Goal: Task Accomplishment & Management: Use online tool/utility

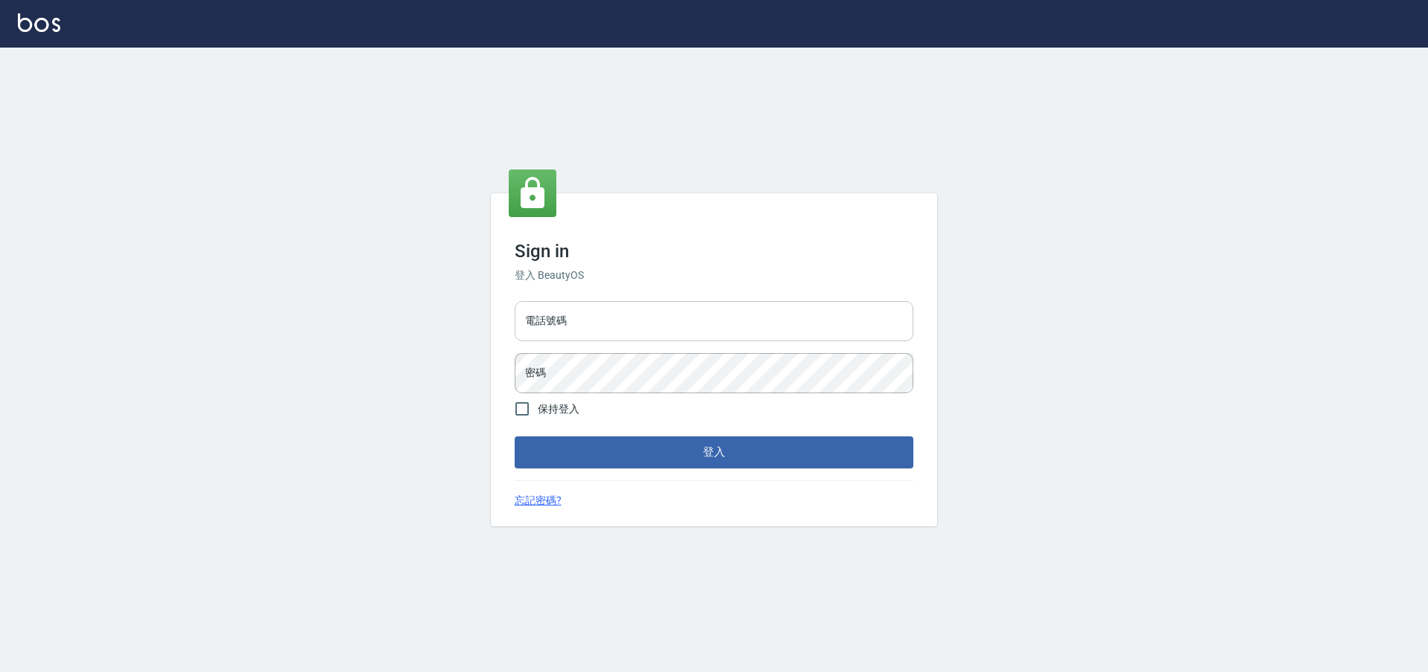
click at [573, 340] on input "電話號碼" at bounding box center [714, 321] width 399 height 40
type input "0225158181"
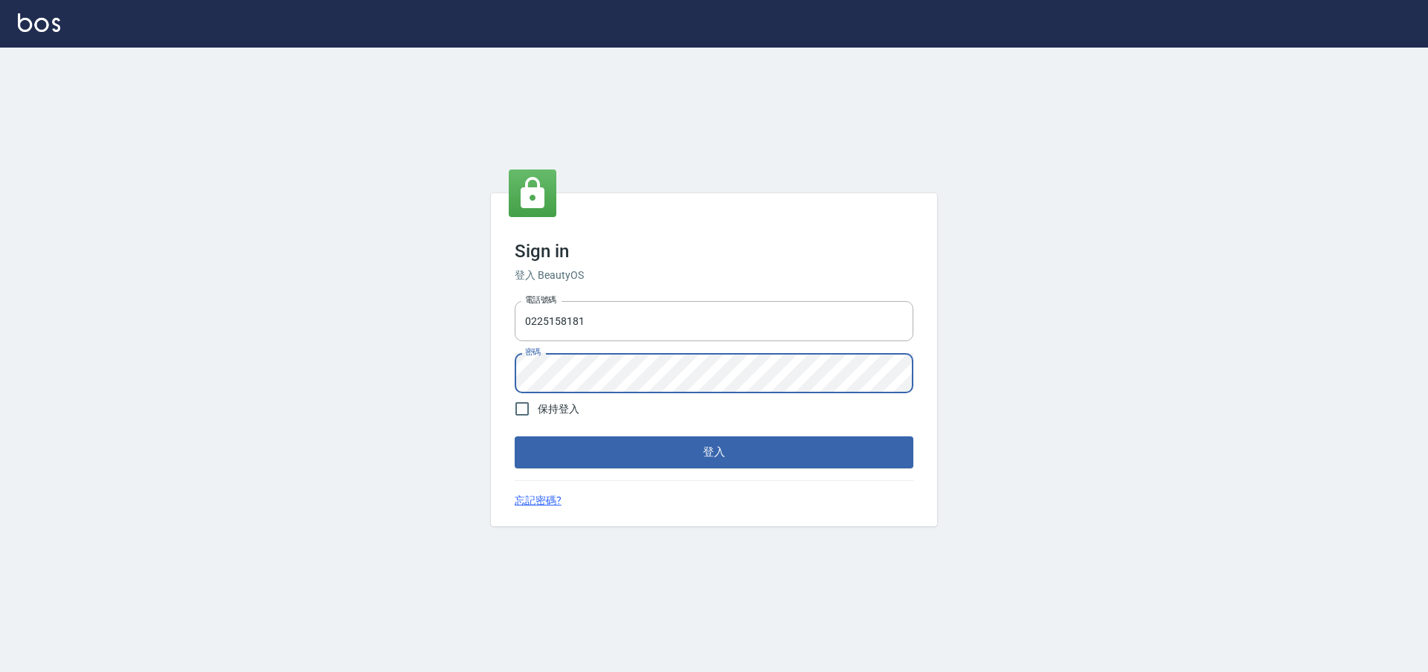
click at [515, 437] on button "登入" at bounding box center [714, 452] width 399 height 31
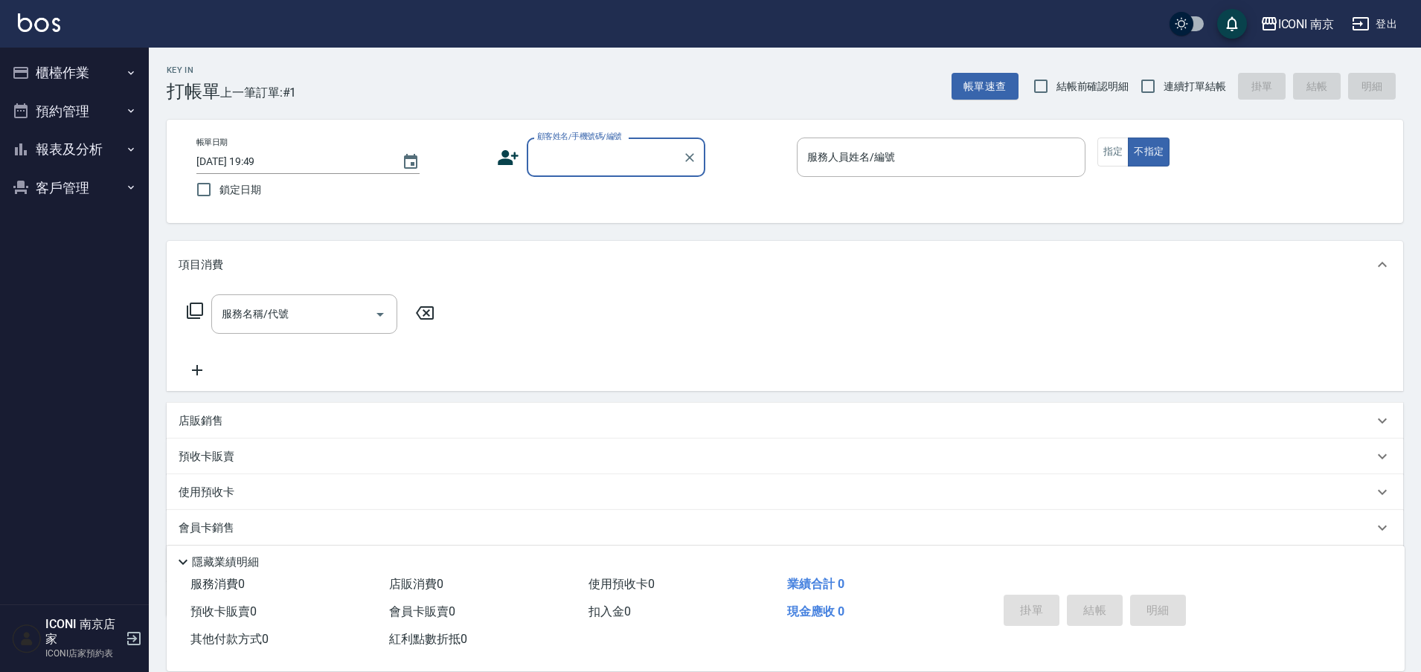
click at [556, 168] on input "顧客姓名/手機號碼/編號" at bounding box center [604, 157] width 143 height 26
type input "林"
click at [606, 162] on input "顧客姓名/手機號碼/編號" at bounding box center [604, 157] width 143 height 26
type input "＿"
click at [582, 195] on li "funnow/0918135388/" at bounding box center [616, 195] width 179 height 25
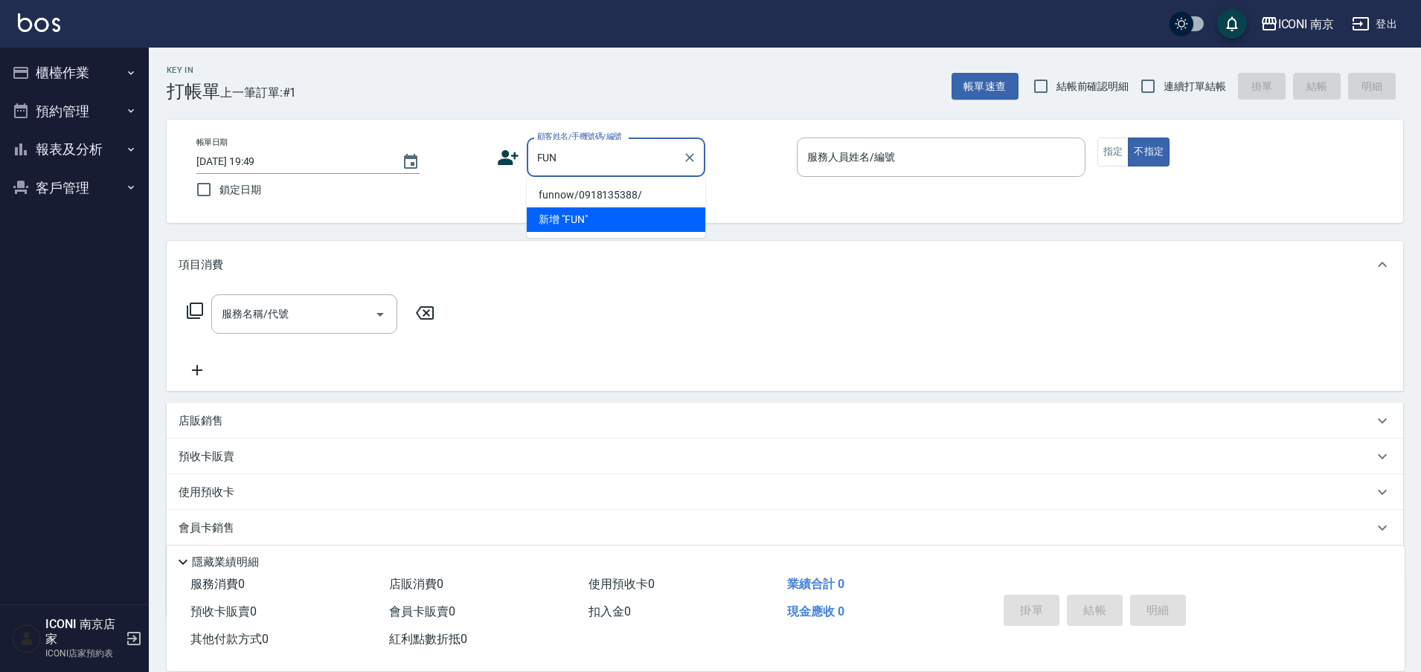
type input "funnow/0918135388/"
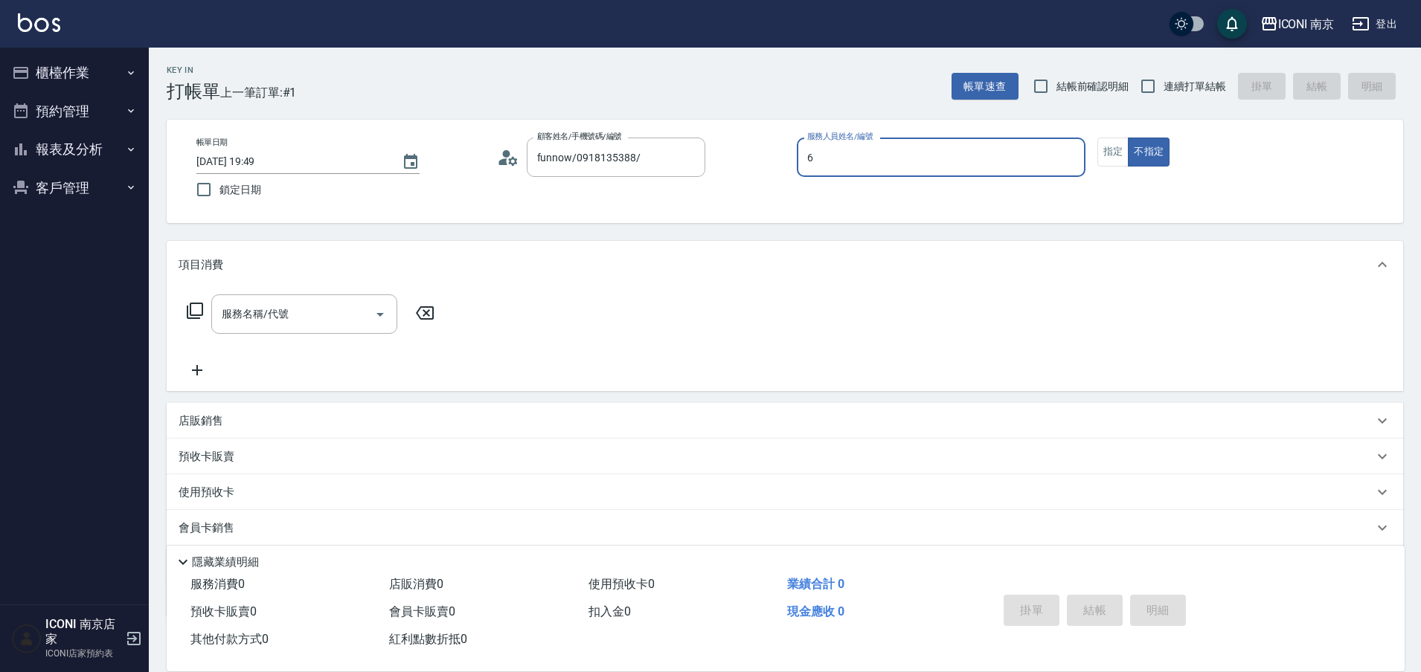
type input "Cherry-6"
type button "false"
click at [1181, 81] on span "連續打單結帳" at bounding box center [1194, 87] width 62 height 16
click at [1163, 81] on input "連續打單結帳" at bounding box center [1147, 86] width 31 height 31
checkbox input "true"
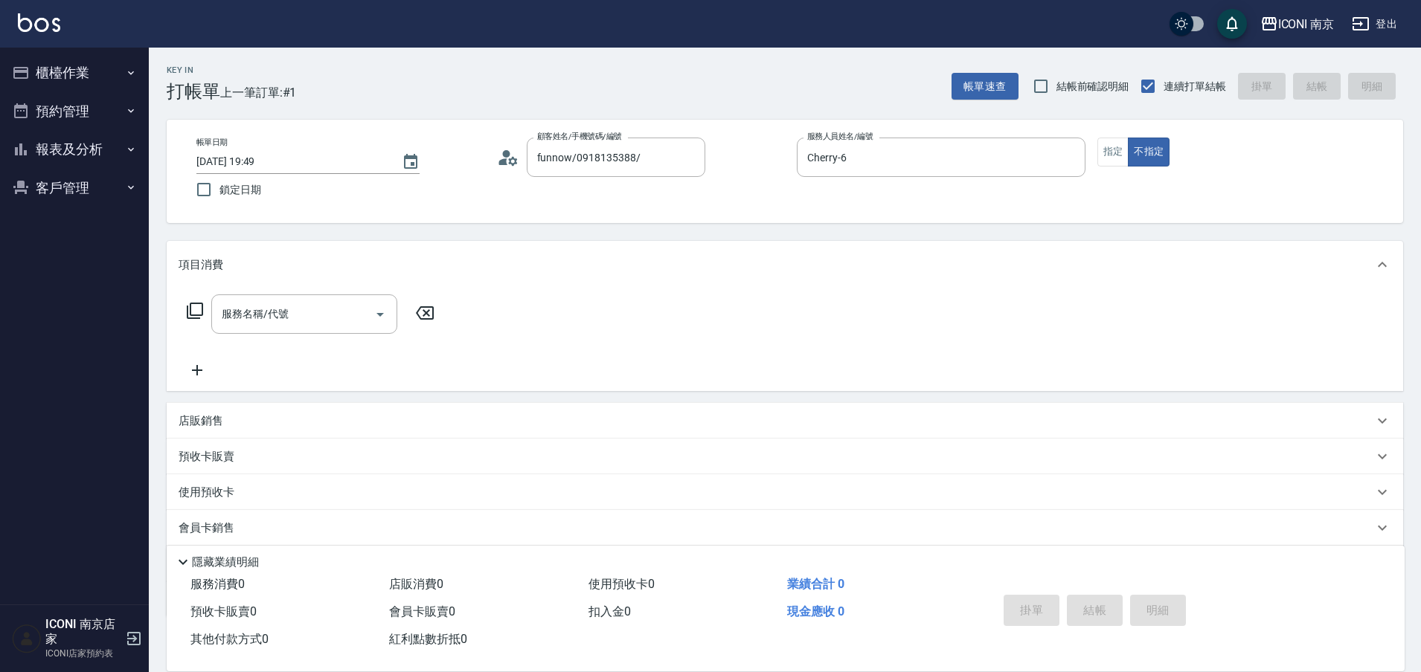
scroll to position [88, 0]
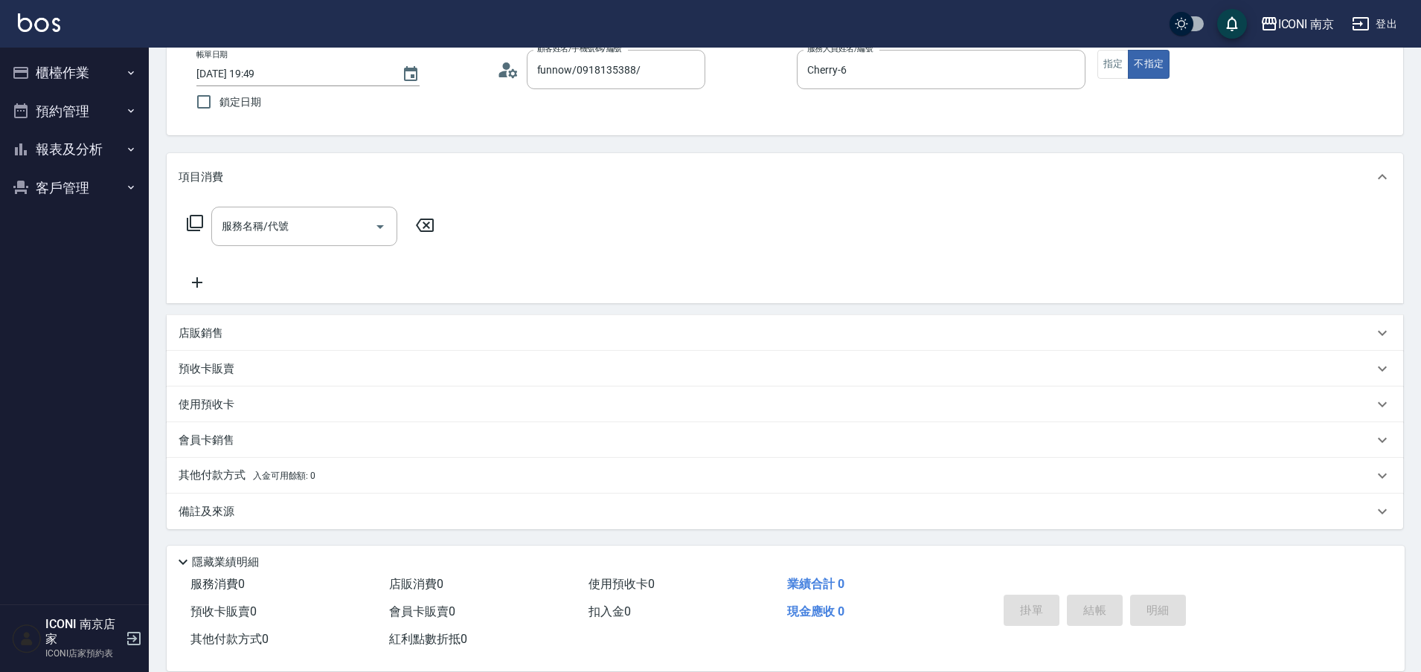
click at [196, 223] on icon at bounding box center [195, 223] width 18 height 18
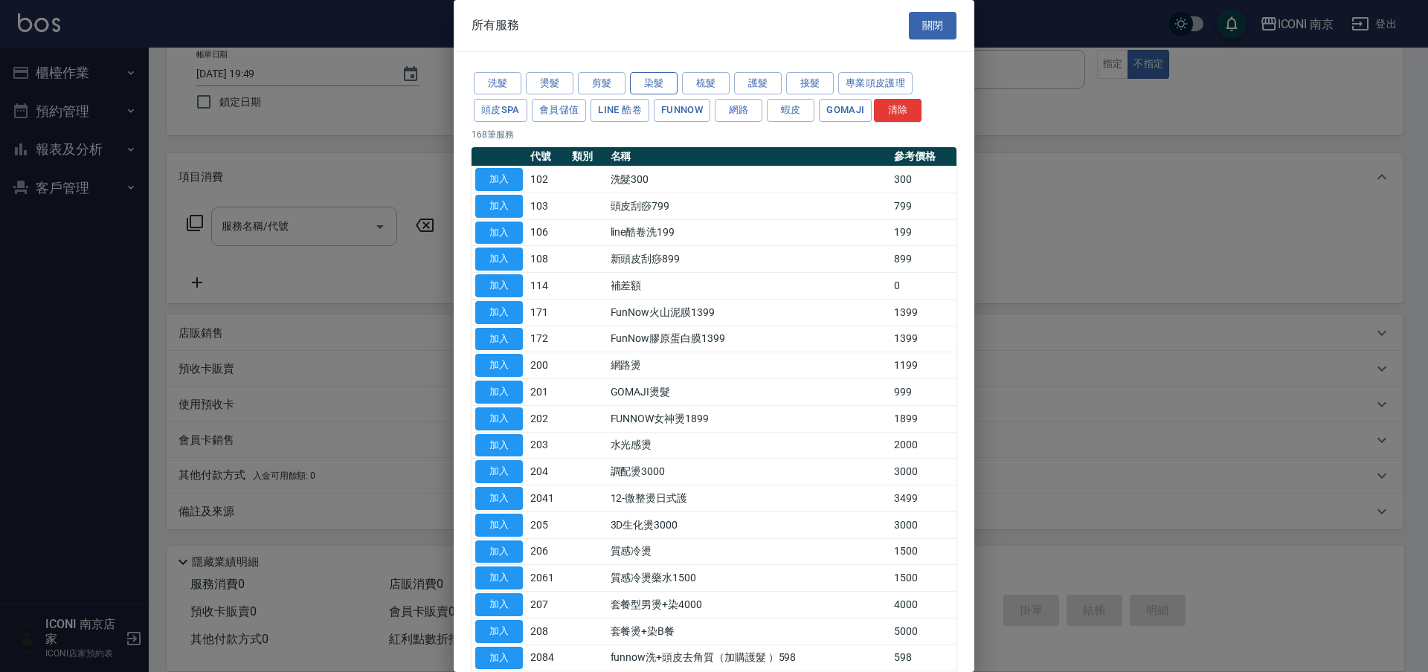
click at [649, 84] on button "染髮" at bounding box center [654, 83] width 48 height 23
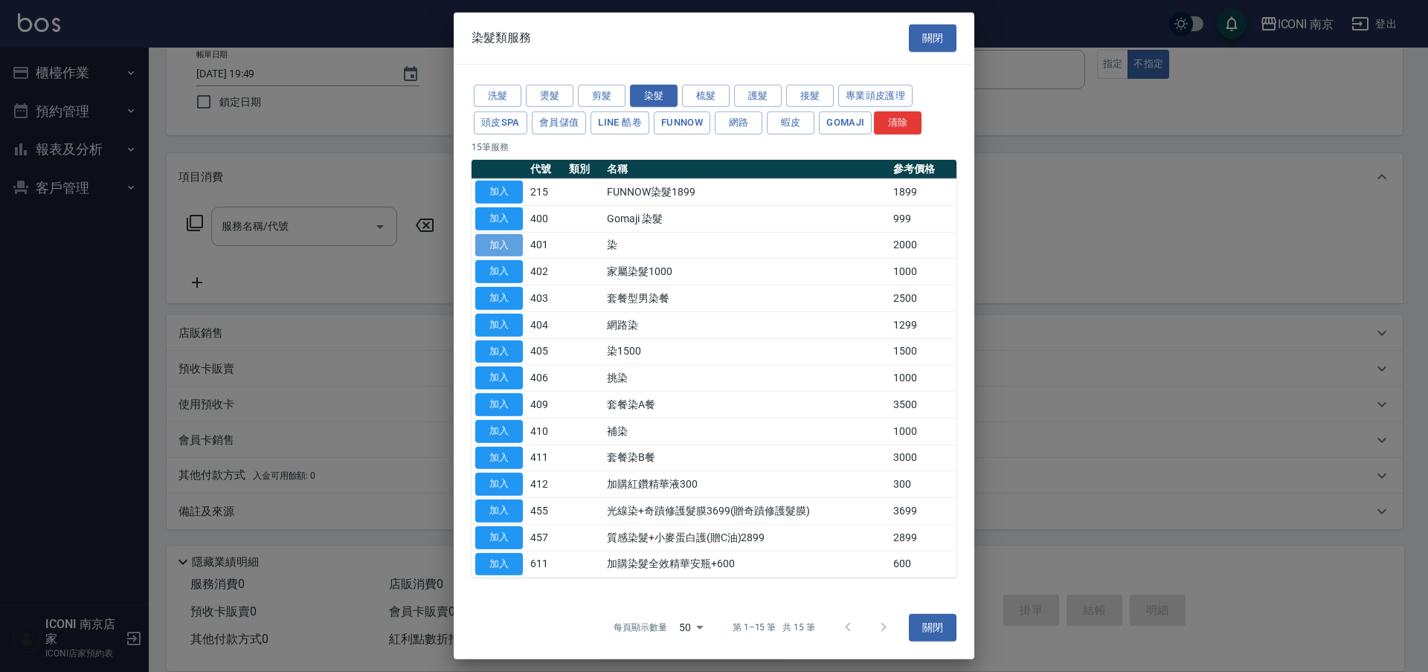
click at [492, 247] on button "加入" at bounding box center [499, 245] width 48 height 23
type input "染(401)"
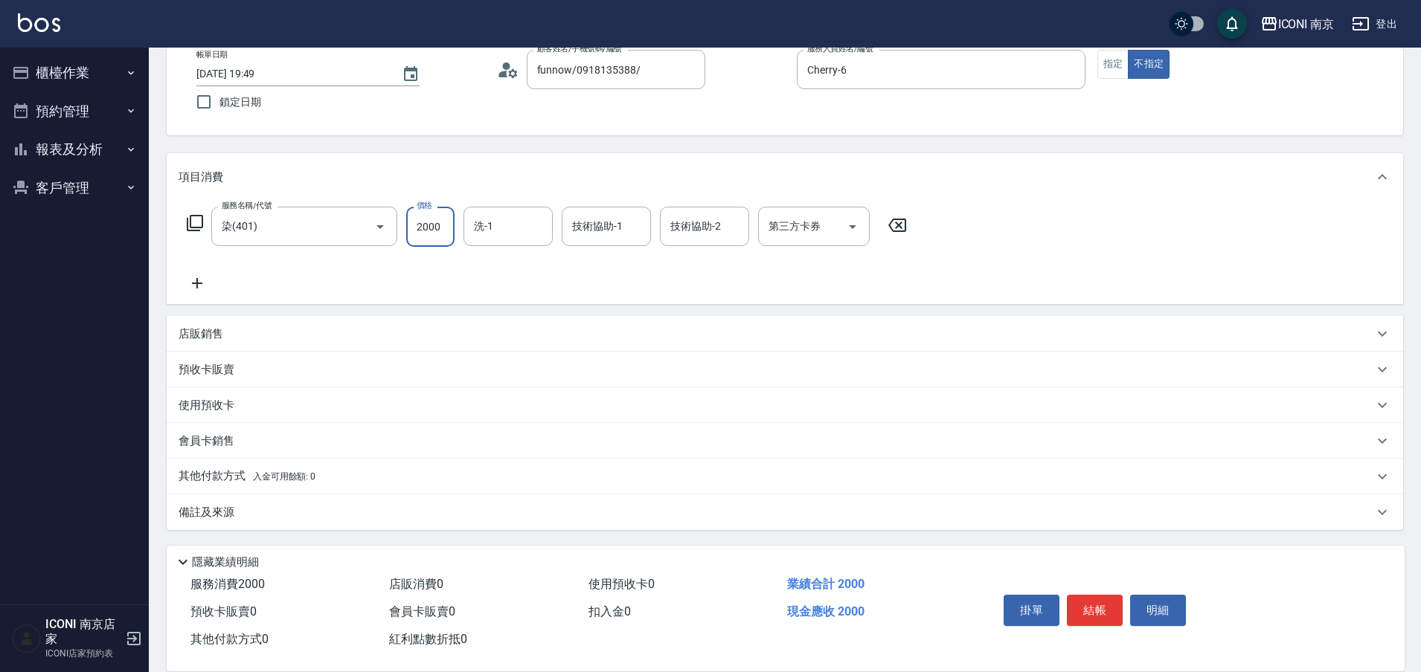
click at [438, 236] on input "2000" at bounding box center [430, 227] width 48 height 40
type input "1490"
type input "LORI-17"
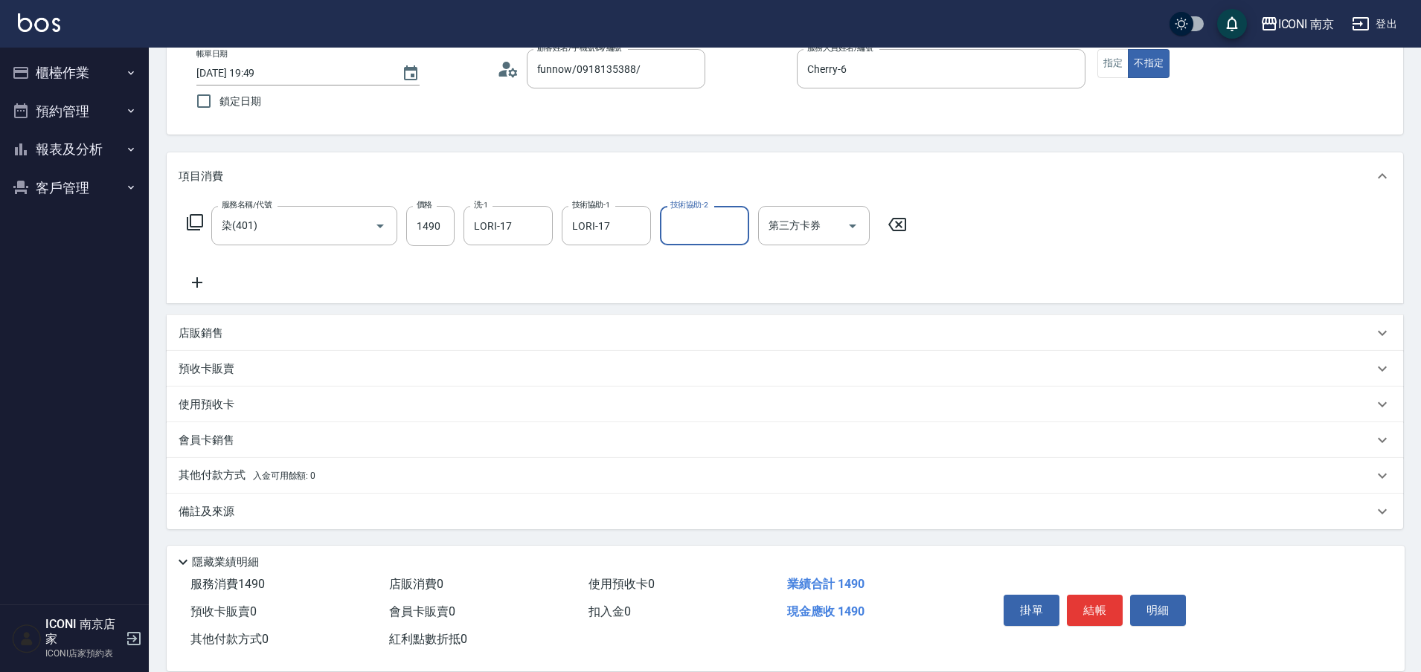
click at [208, 510] on p "備註及來源" at bounding box center [207, 512] width 56 height 16
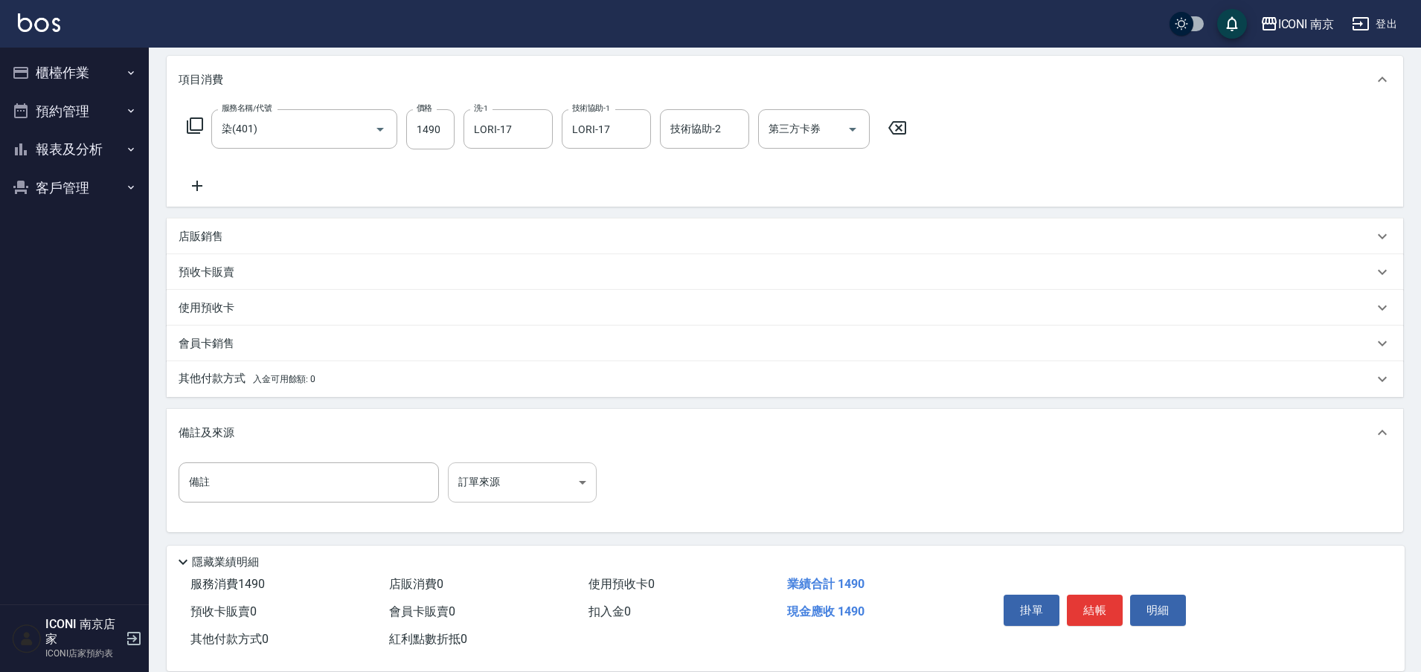
scroll to position [188, 0]
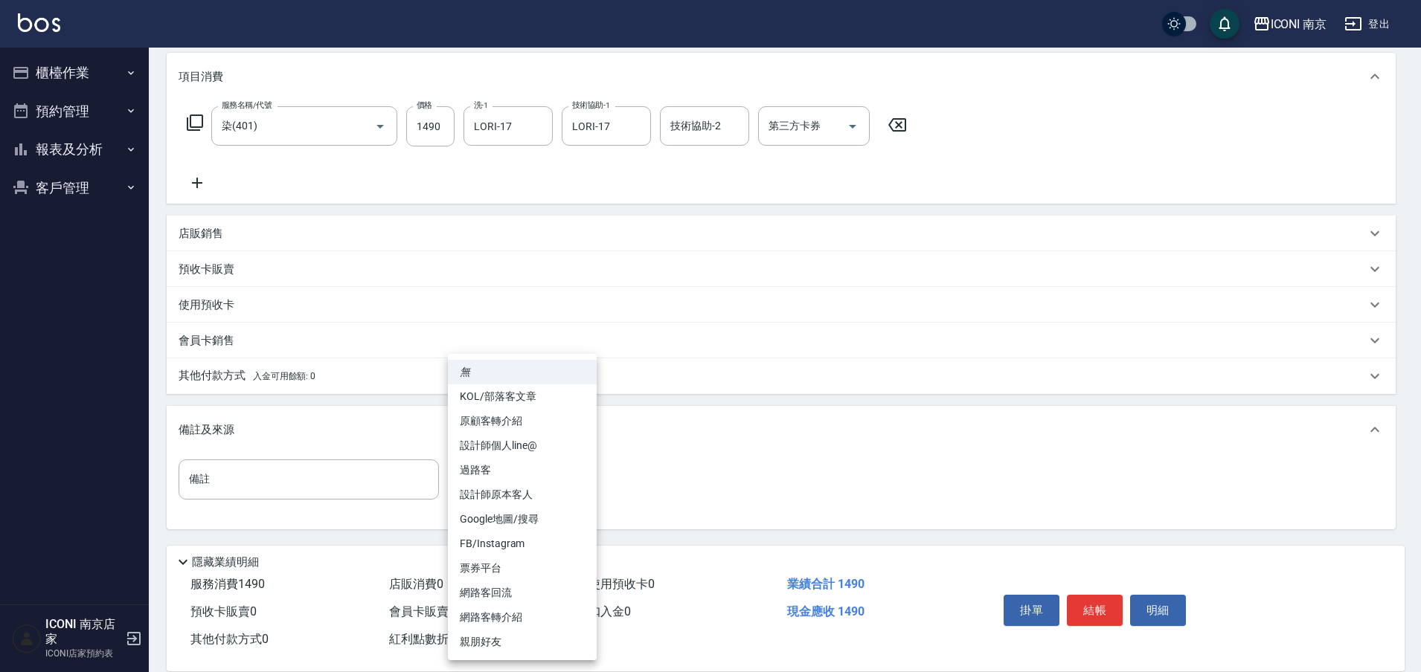
click at [554, 469] on body "ICONI 南京 登出 櫃檯作業 打帳單 帳單列表 現金收支登錄 每日結帳 現場電腦打卡 預約管理 預約管理 單日預約紀錄 單週預約紀錄 報表及分析 報表目錄…" at bounding box center [710, 242] width 1421 height 861
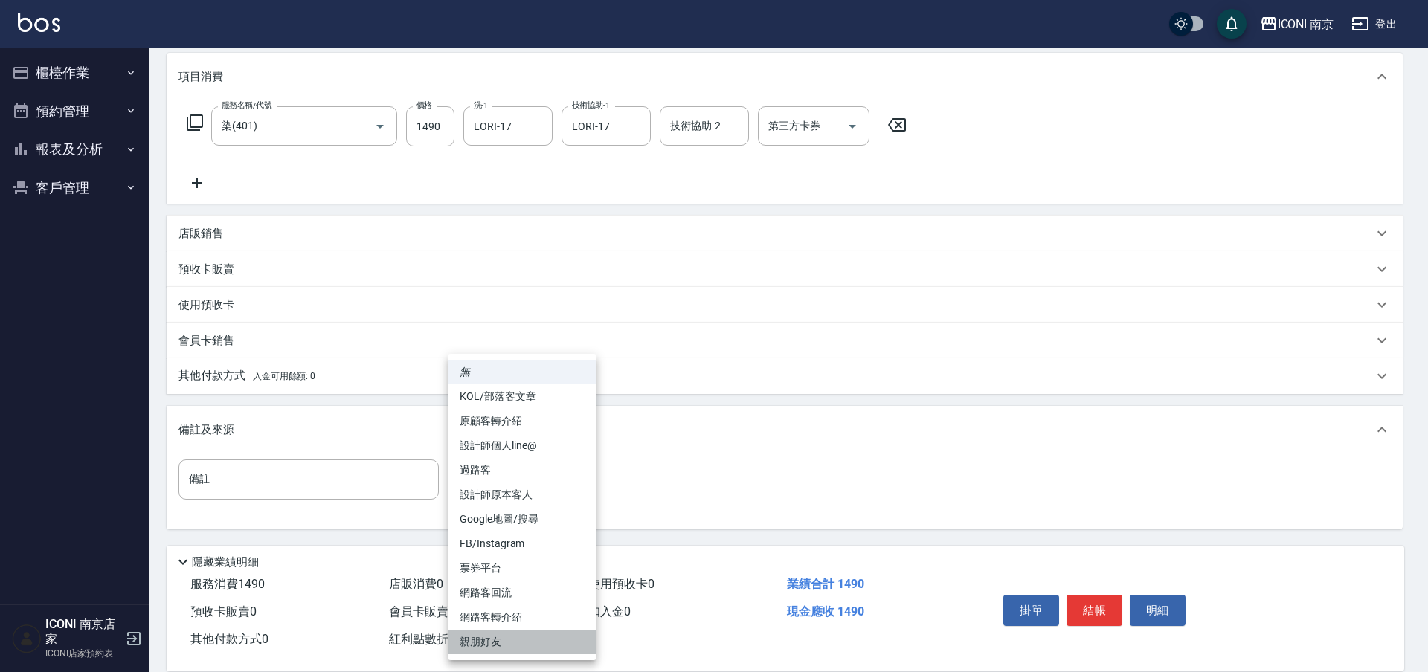
click at [490, 645] on li "親朋好友" at bounding box center [522, 642] width 149 height 25
type input "親朋好友"
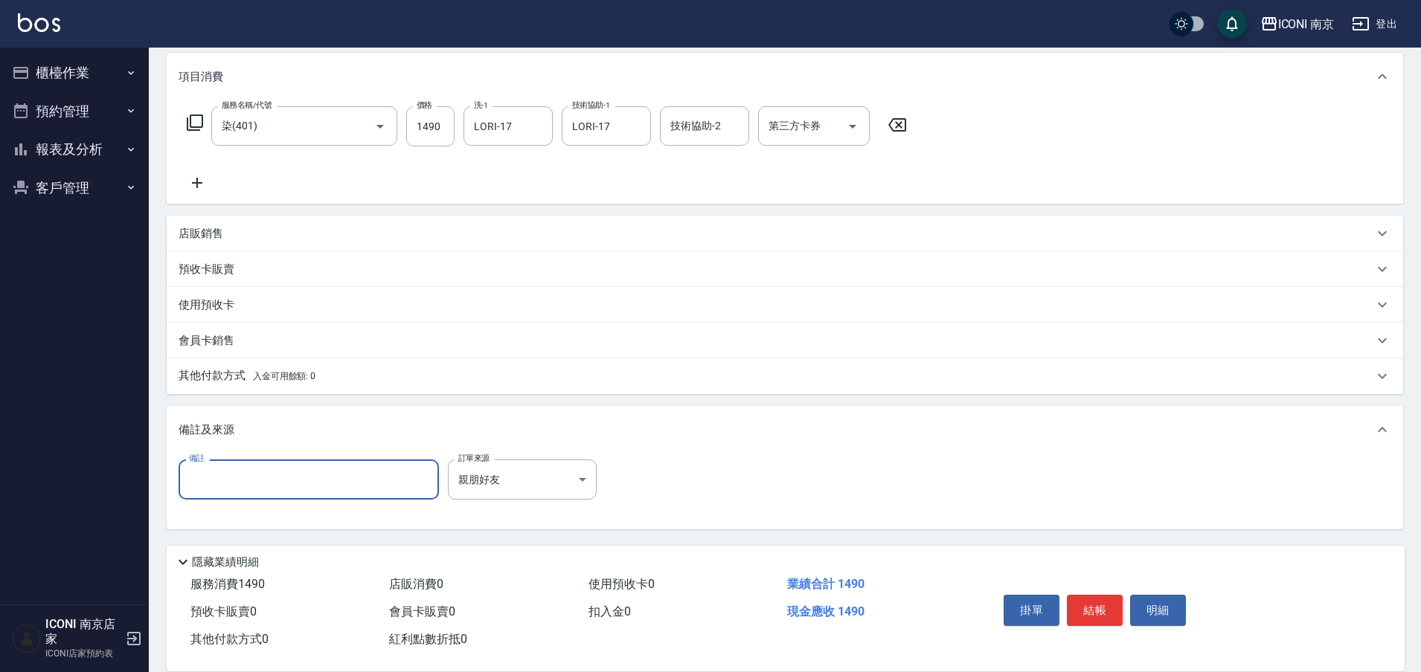
click at [328, 485] on input "備註" at bounding box center [309, 480] width 260 height 40
click at [301, 484] on input "[PERSON_NAME] 同學" at bounding box center [309, 480] width 260 height 40
click at [364, 472] on input "[PERSON_NAME] 同學，" at bounding box center [309, 480] width 260 height 40
type input "[PERSON_NAME] 同學，染髮優惠"
click at [1100, 601] on button "結帳" at bounding box center [1095, 610] width 56 height 31
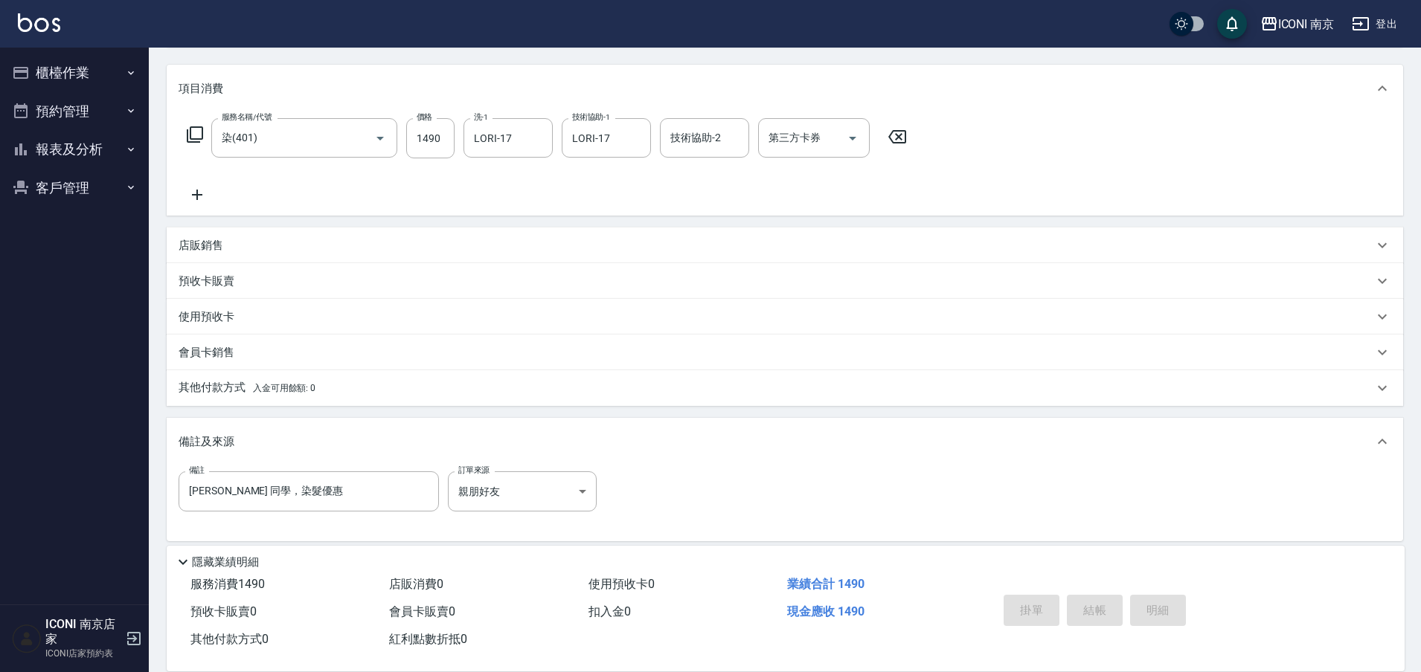
scroll to position [110, 0]
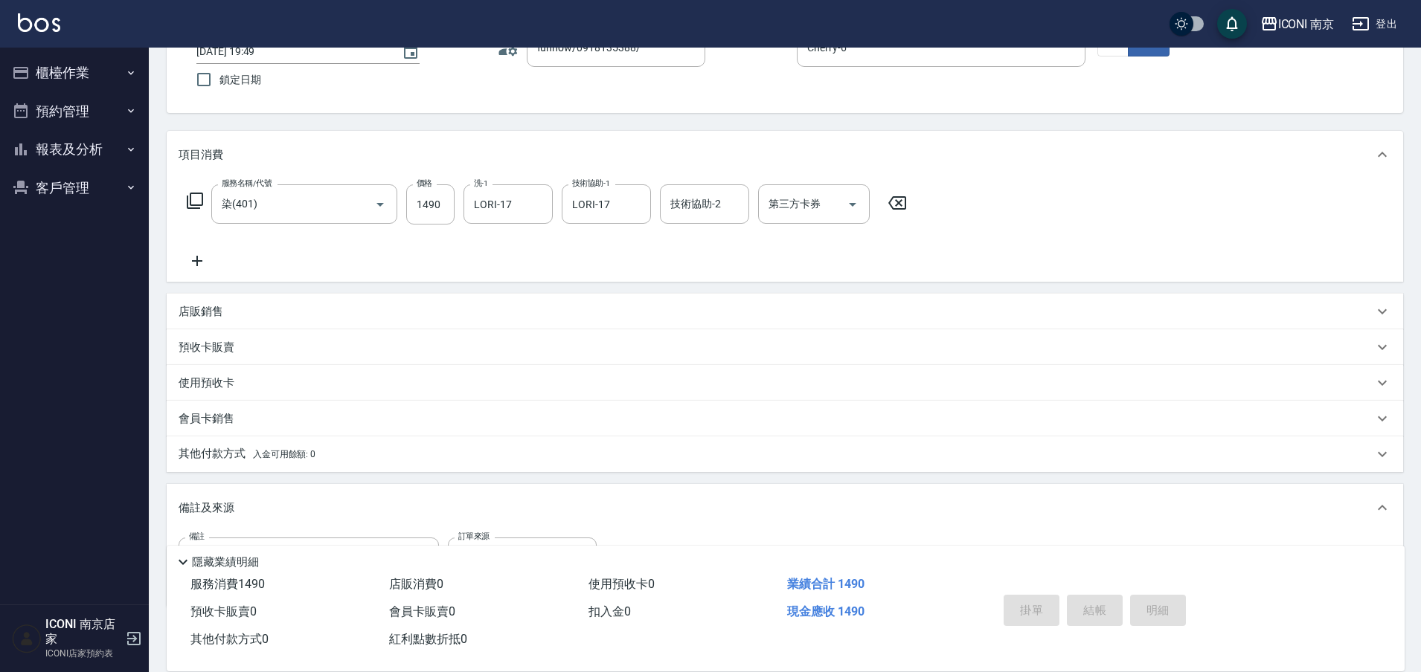
type input "[DATE] 19:50"
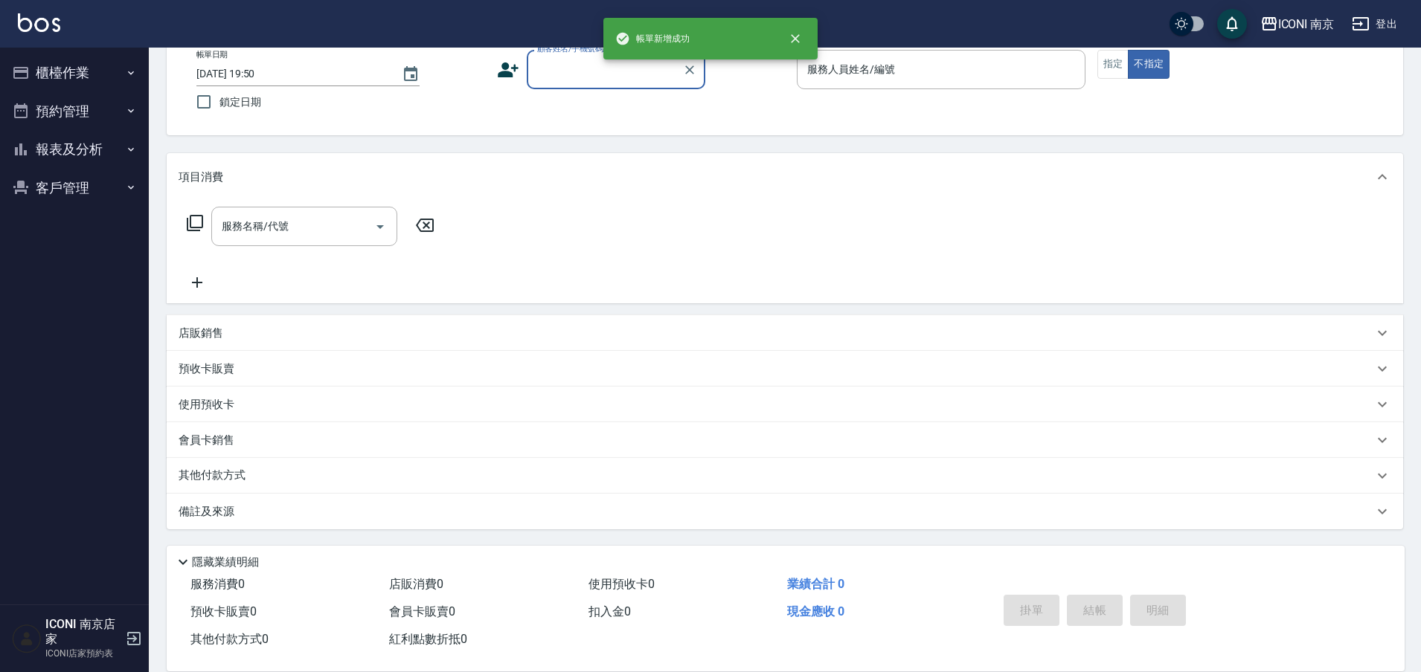
scroll to position [0, 0]
